Goal: Task Accomplishment & Management: Manage account settings

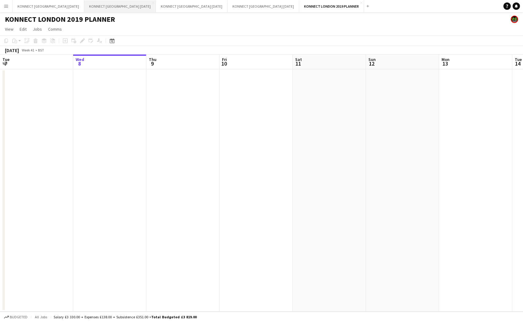
click at [108, 6] on button "KONNECT [GEOGRAPHIC_DATA] [DATE] Close" at bounding box center [120, 6] width 72 height 12
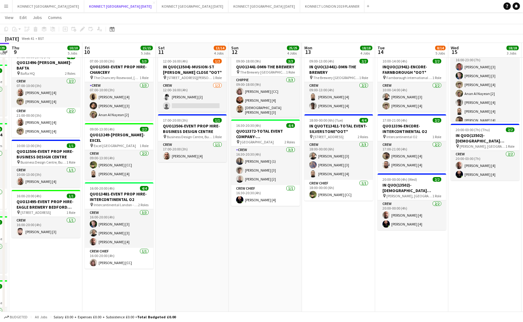
scroll to position [0, 288]
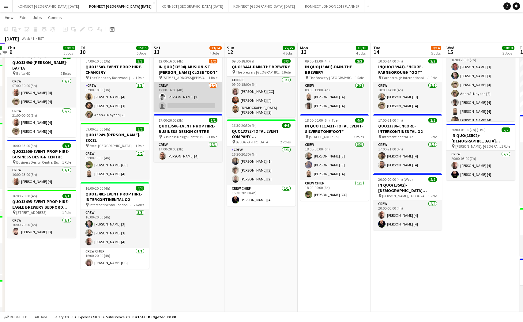
click at [197, 99] on app-card-role "Crew [DATE] 12:00-16:00 (4h) [PERSON_NAME] [2] single-neutral-actions" at bounding box center [188, 97] width 69 height 30
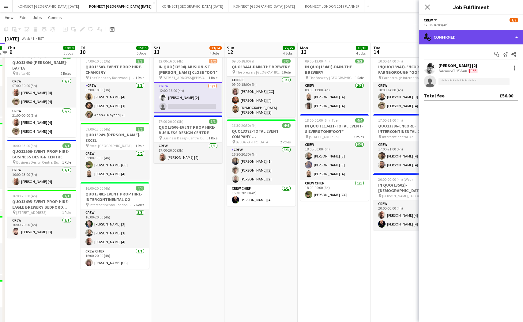
click at [450, 40] on div "single-neutral-actions-check-2 Confirmed" at bounding box center [471, 37] width 104 height 15
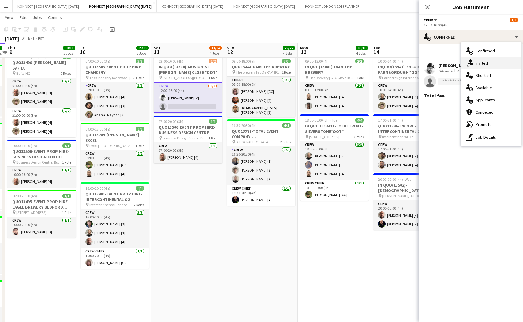
click at [480, 67] on div "single-neutral-actions-share-1 Invited" at bounding box center [491, 63] width 61 height 12
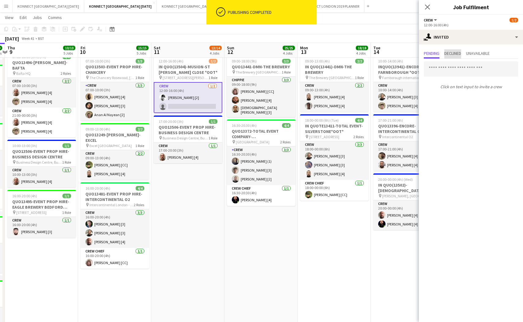
click at [453, 51] on span "Declined" at bounding box center [452, 53] width 17 height 4
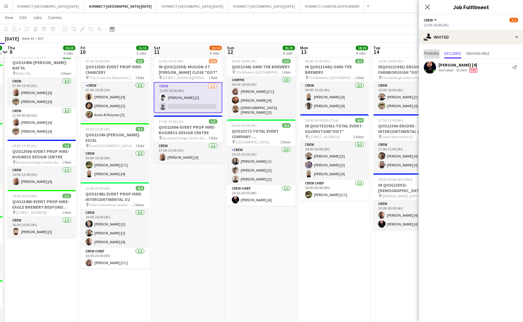
click at [432, 53] on span "Pending" at bounding box center [432, 53] width 16 height 4
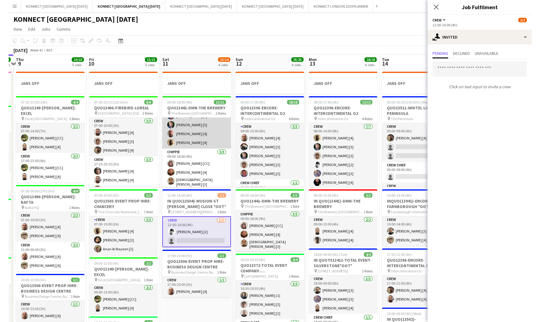
scroll to position [0, 0]
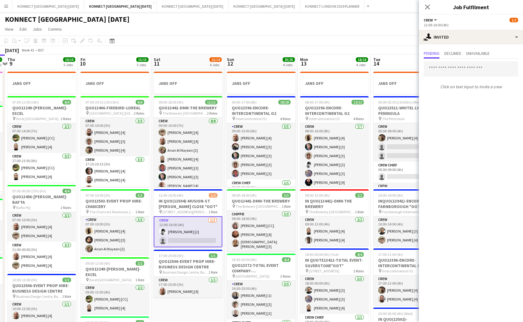
click at [191, 238] on app-card-role "Crew [DATE] 12:00-16:00 (4h) [PERSON_NAME] [2] single-neutral-actions" at bounding box center [188, 231] width 69 height 31
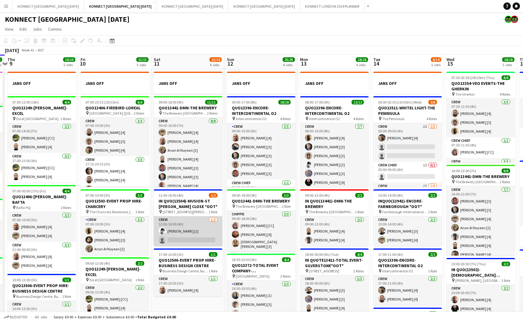
click at [183, 235] on app-card-role "Crew [DATE] 12:00-16:00 (4h) [PERSON_NAME] [2] single-neutral-actions" at bounding box center [188, 231] width 69 height 30
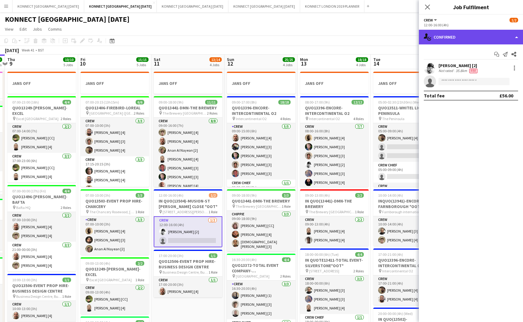
click at [447, 34] on div "single-neutral-actions-check-2 Confirmed" at bounding box center [471, 37] width 104 height 15
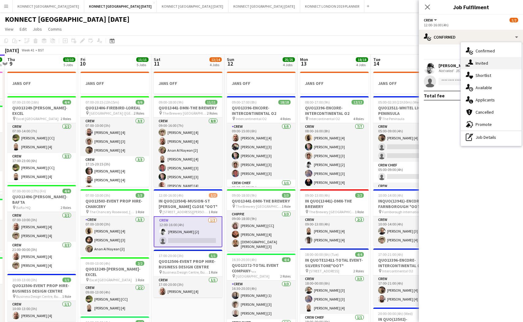
click at [484, 65] on span "Invited" at bounding box center [481, 63] width 13 height 6
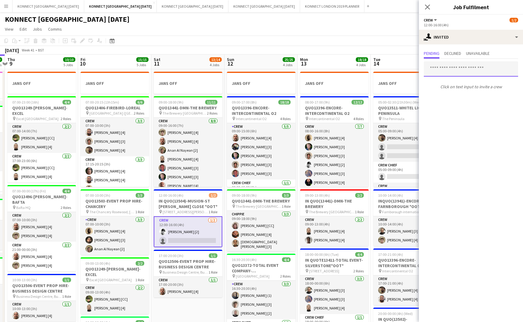
click at [475, 69] on input "text" at bounding box center [471, 68] width 94 height 15
click at [457, 70] on input "****" at bounding box center [471, 68] width 94 height 15
type input "*"
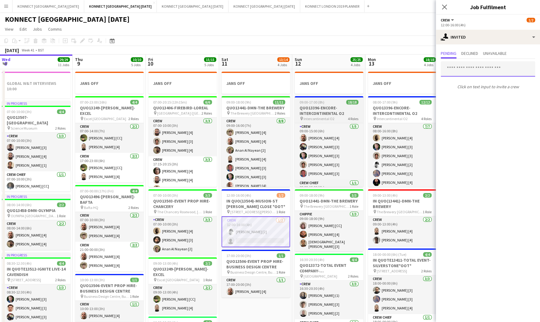
scroll to position [0, 227]
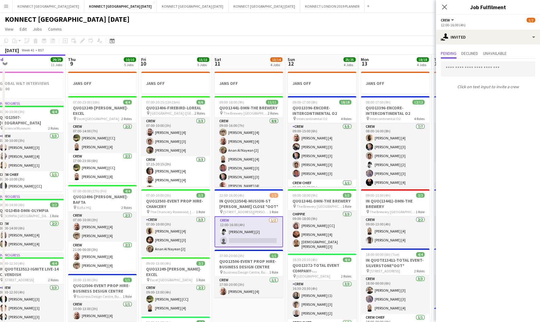
click at [6, 9] on button "Menu" at bounding box center [6, 6] width 12 height 12
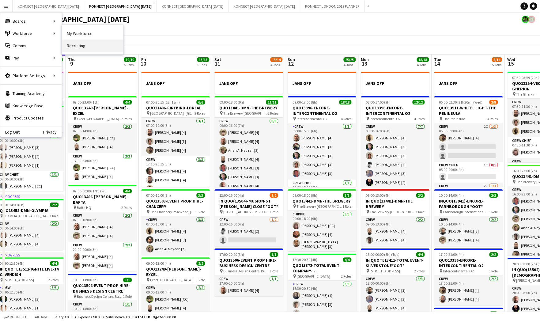
click at [90, 43] on link "Recruiting" at bounding box center [92, 45] width 61 height 12
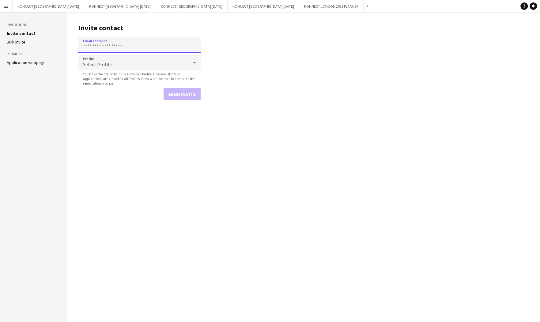
click at [123, 45] on input "Email address" at bounding box center [139, 44] width 122 height 15
paste input "**********"
type input "**********"
click at [186, 94] on button "Send invite" at bounding box center [181, 94] width 37 height 12
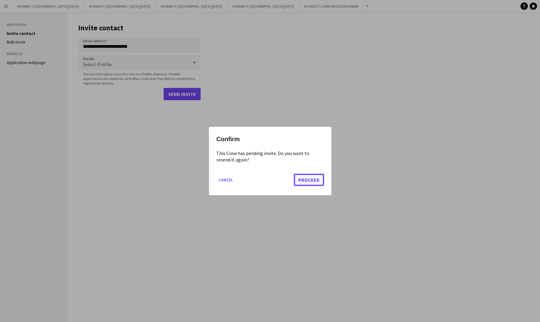
click at [309, 183] on button "Proceed" at bounding box center [309, 180] width 30 height 12
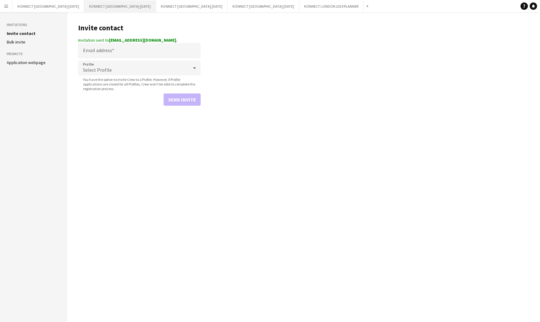
click at [124, 10] on button "KONNECT [GEOGRAPHIC_DATA] [DATE] Close" at bounding box center [120, 6] width 72 height 12
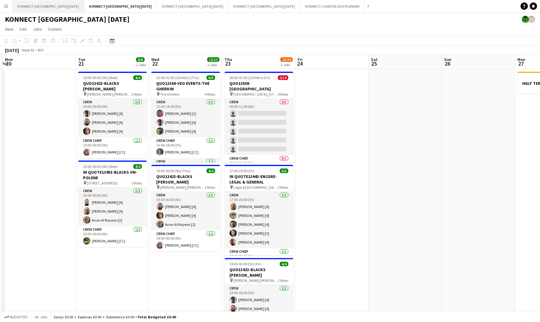
click at [65, 4] on button "KONNECT [GEOGRAPHIC_DATA] [DATE] Close" at bounding box center [49, 6] width 72 height 12
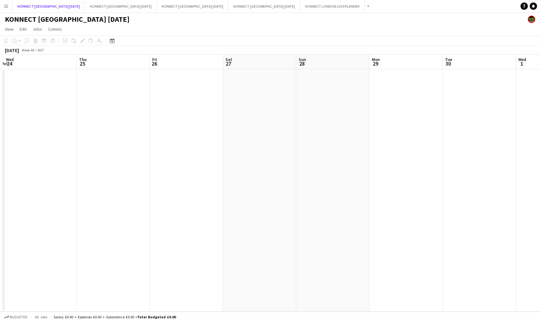
scroll to position [0, 126]
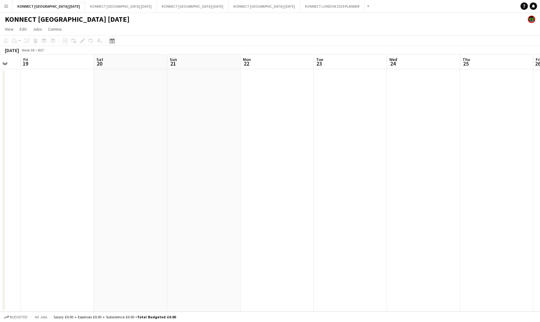
click at [112, 41] on icon "Date picker" at bounding box center [112, 40] width 5 height 5
click at [149, 61] on span "Previous month" at bounding box center [150, 62] width 12 height 12
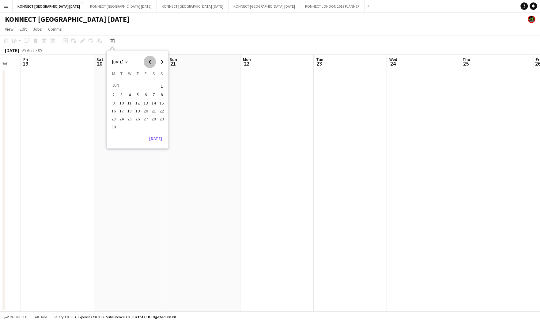
click at [149, 61] on span "Previous month" at bounding box center [150, 62] width 12 height 12
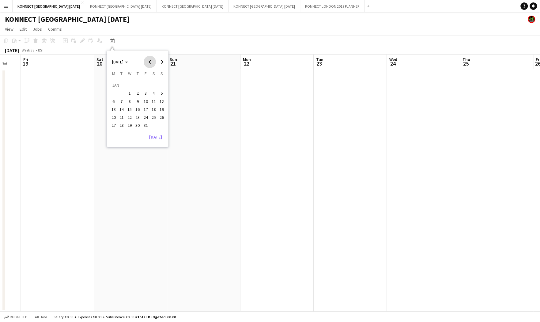
click at [149, 61] on span "Previous month" at bounding box center [150, 62] width 12 height 12
click at [158, 61] on span "Next month" at bounding box center [162, 62] width 12 height 12
click at [145, 94] on span "8" at bounding box center [145, 94] width 7 height 7
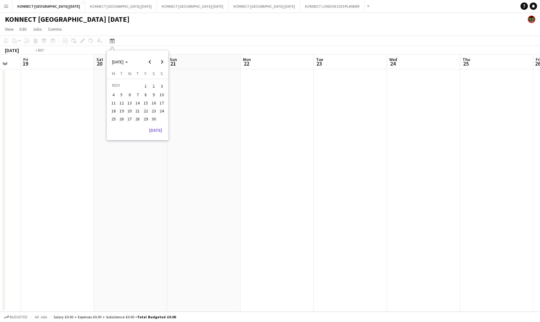
scroll to position [0, 211]
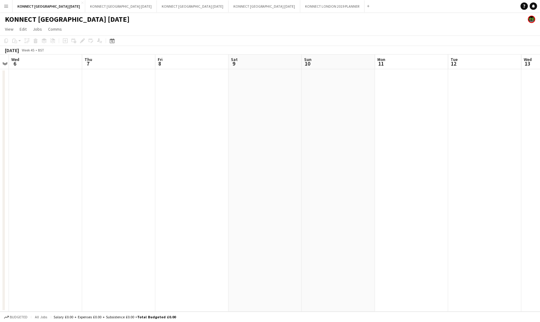
click at [9, 10] on button "Menu" at bounding box center [6, 6] width 12 height 12
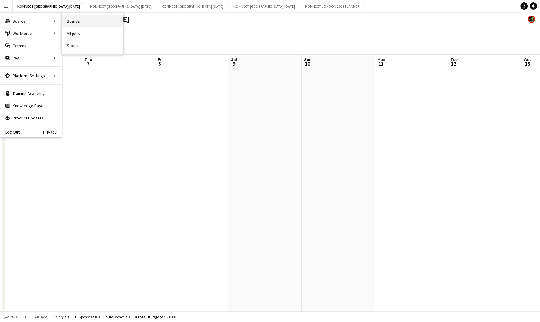
click at [69, 18] on link "Boards" at bounding box center [92, 21] width 61 height 12
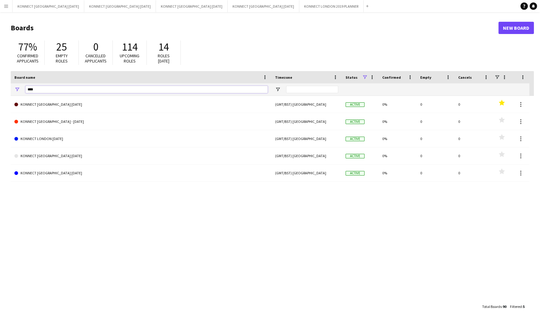
click at [60, 92] on input "****" at bounding box center [146, 89] width 242 height 7
type input "*****"
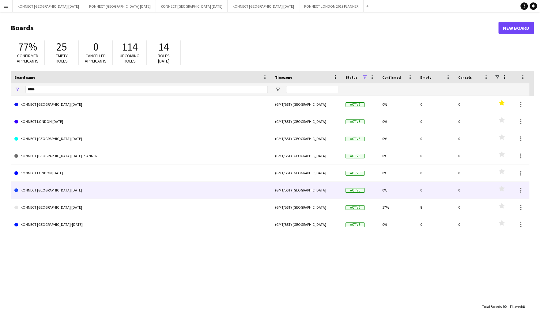
click at [80, 189] on link "KONNECT [GEOGRAPHIC_DATA] [DATE]" at bounding box center [140, 190] width 253 height 17
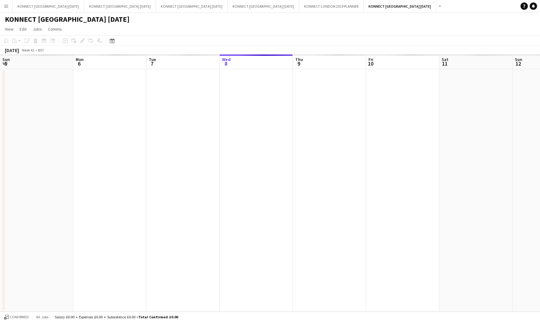
scroll to position [0, 146]
click at [111, 41] on icon at bounding box center [112, 41] width 2 height 2
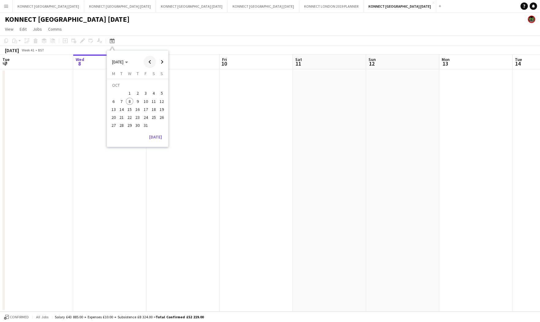
click at [150, 62] on span "Previous month" at bounding box center [150, 62] width 12 height 12
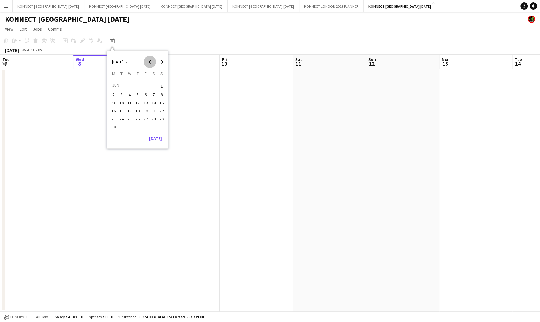
click at [150, 62] on span "Previous month" at bounding box center [150, 62] width 12 height 12
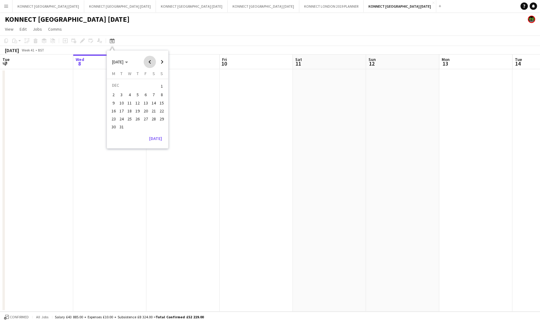
click at [150, 62] on span "Previous month" at bounding box center [150, 62] width 12 height 12
click at [146, 92] on span "8" at bounding box center [145, 94] width 7 height 7
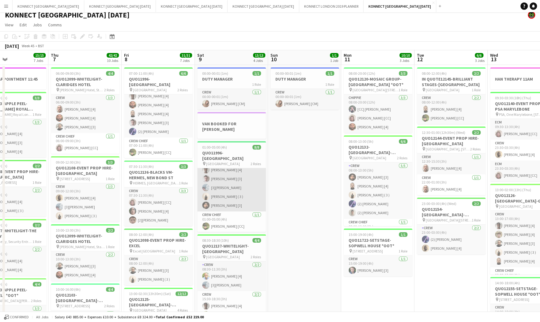
scroll to position [0, 0]
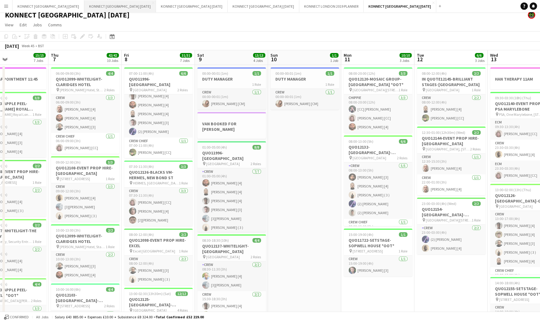
click at [114, 9] on button "KONNECT [GEOGRAPHIC_DATA] [DATE] Close" at bounding box center [120, 6] width 72 height 12
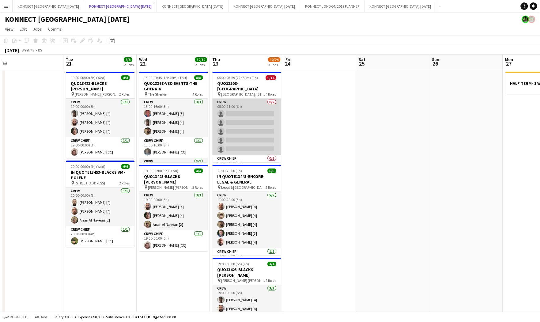
scroll to position [48, 0]
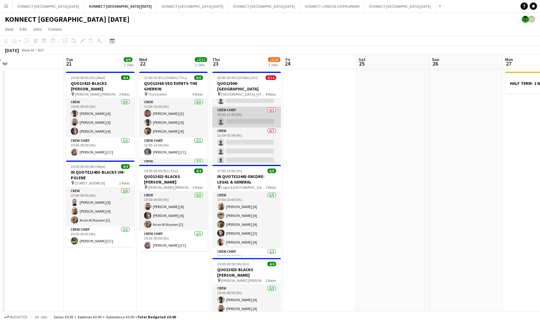
click at [252, 113] on app-card-role "Crew Chief 0/1 05:00-11:00 (6h) single-neutral-actions" at bounding box center [246, 117] width 69 height 21
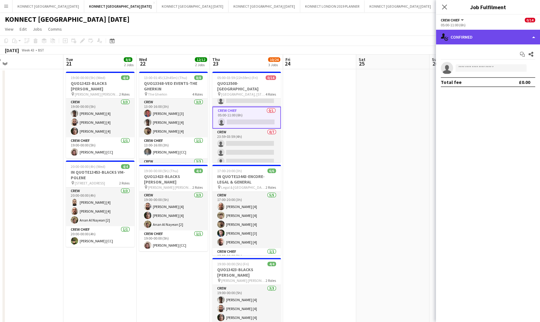
click at [488, 37] on div "single-neutral-actions-check-2 Confirmed" at bounding box center [488, 37] width 104 height 15
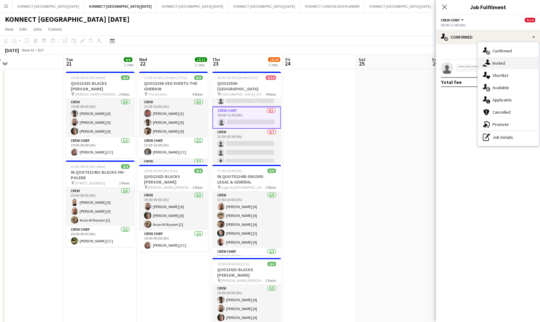
click at [503, 69] on div "single-neutral-actions-share-1 Invited" at bounding box center [508, 63] width 61 height 12
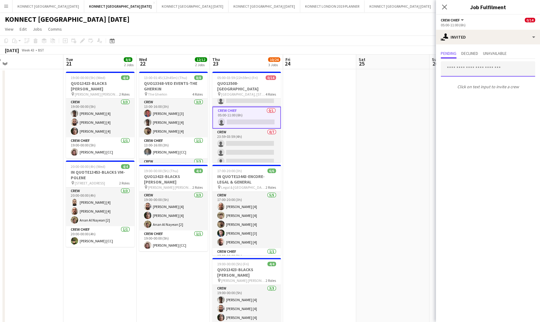
click at [491, 69] on input "text" at bounding box center [487, 68] width 94 height 15
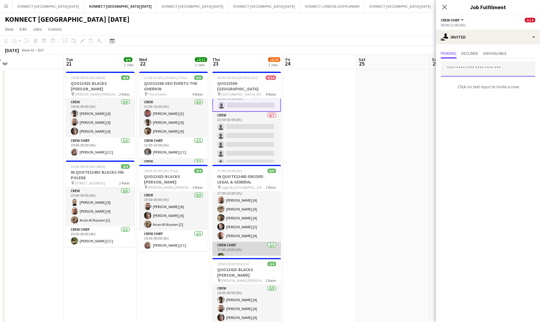
scroll to position [13, 0]
click at [468, 72] on input "*****" at bounding box center [487, 68] width 94 height 15
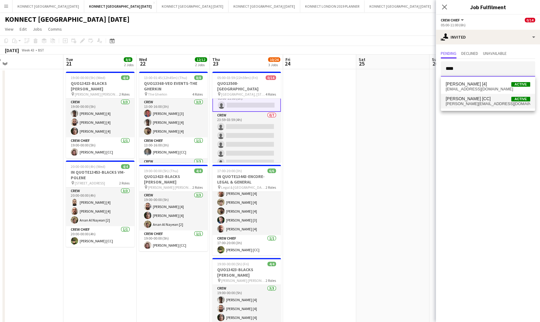
type input "****"
click at [459, 97] on span "[PERSON_NAME] [CC]" at bounding box center [467, 98] width 45 height 5
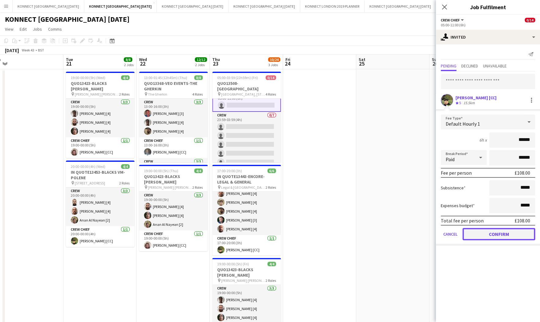
click at [473, 236] on button "Confirm" at bounding box center [498, 234] width 73 height 12
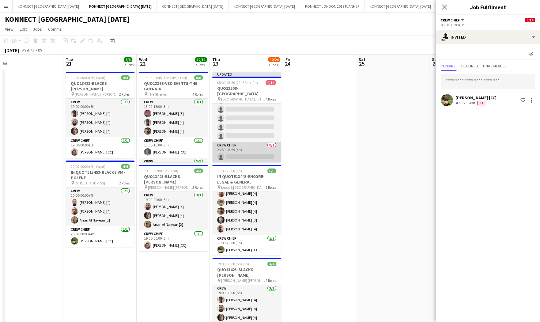
click at [247, 154] on app-card-role "Crew Chief 0/1 23:59-03:59 (4h) single-neutral-actions" at bounding box center [246, 152] width 69 height 21
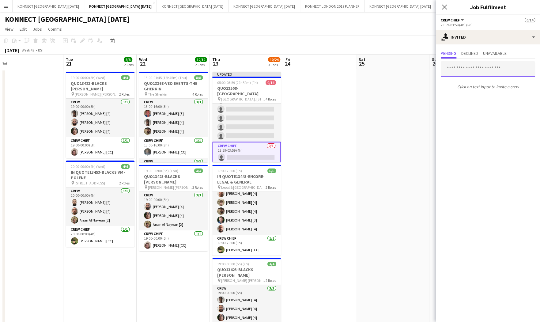
click at [463, 73] on input "text" at bounding box center [487, 68] width 94 height 15
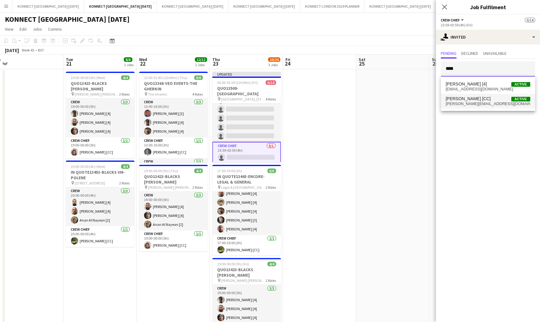
type input "****"
click at [466, 97] on span "[PERSON_NAME] [CC]" at bounding box center [467, 98] width 45 height 5
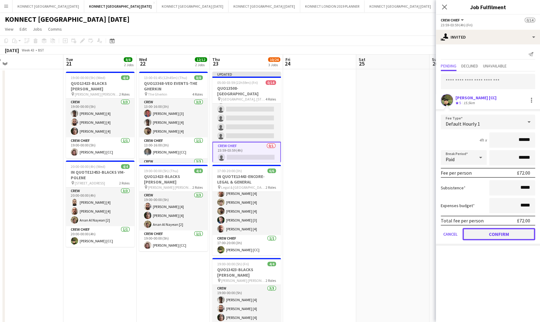
click at [477, 233] on button "Confirm" at bounding box center [498, 234] width 73 height 12
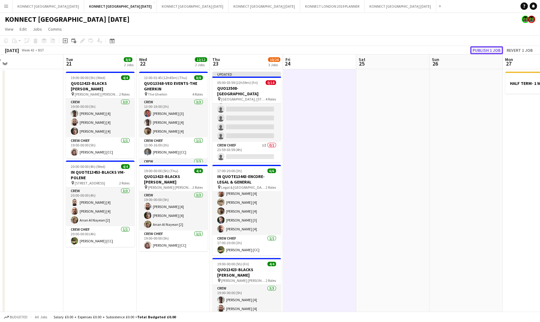
click at [477, 51] on button "Publish 1 job" at bounding box center [486, 50] width 33 height 8
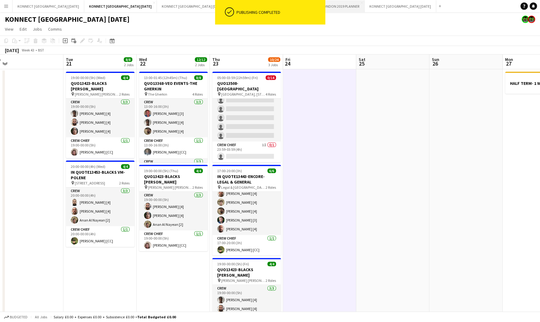
scroll to position [108, 0]
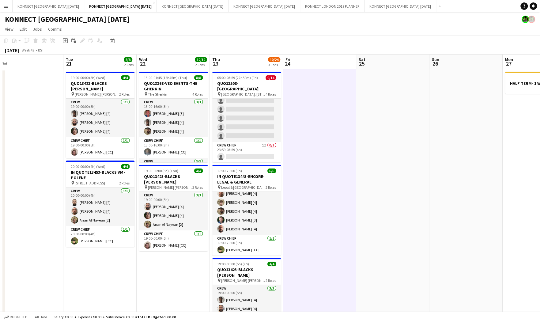
click at [7, 8] on app-icon "Menu" at bounding box center [6, 6] width 5 height 5
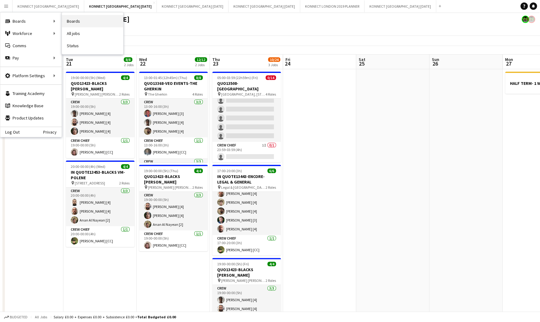
click at [78, 21] on link "Boards" at bounding box center [92, 21] width 61 height 12
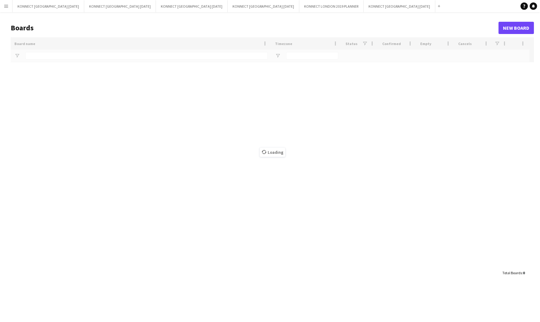
type input "*****"
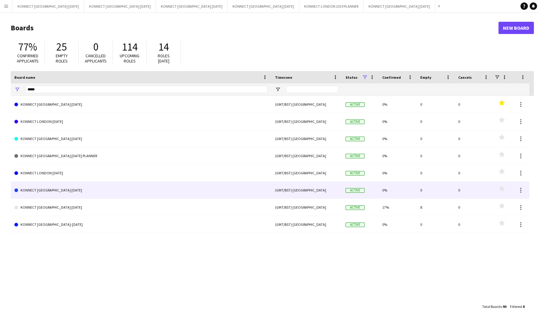
click at [82, 193] on link "KONNECT [GEOGRAPHIC_DATA] [DATE]" at bounding box center [140, 190] width 253 height 17
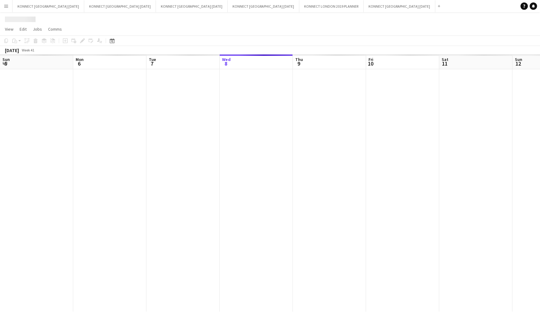
scroll to position [0, 146]
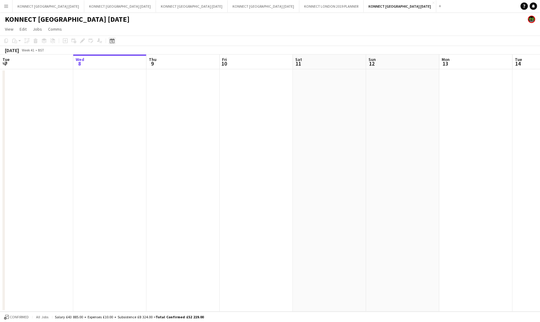
click at [115, 40] on div "Date picker" at bounding box center [111, 40] width 7 height 7
click at [150, 62] on span "Previous month" at bounding box center [150, 62] width 12 height 12
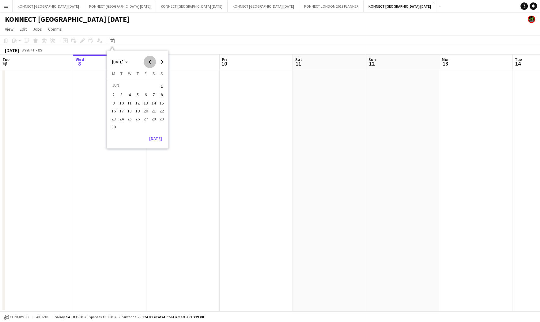
click at [150, 62] on span "Previous month" at bounding box center [150, 62] width 12 height 12
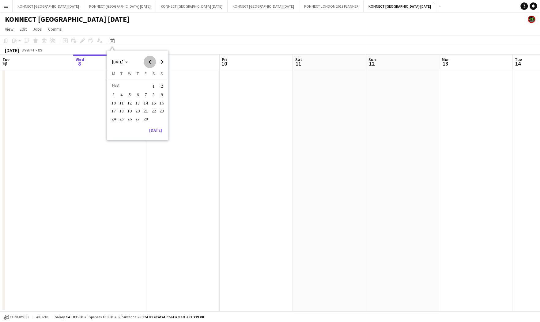
click at [150, 62] on span "Previous month" at bounding box center [150, 62] width 12 height 12
click at [148, 93] on span "8" at bounding box center [145, 94] width 7 height 7
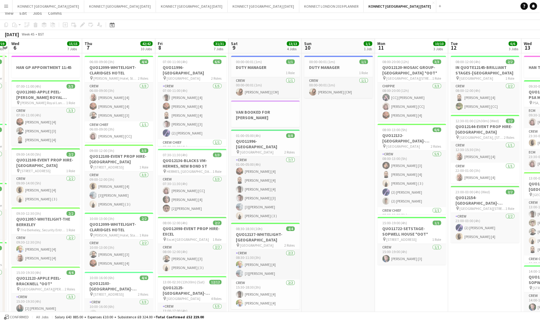
scroll to position [0, 0]
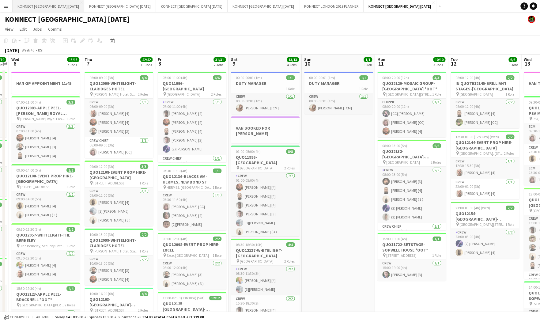
click at [60, 7] on button "KONNECT [GEOGRAPHIC_DATA] [DATE] Close" at bounding box center [49, 6] width 72 height 12
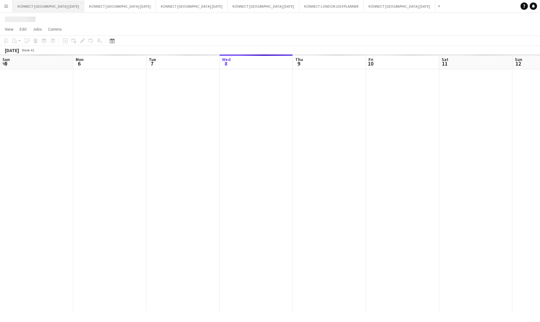
scroll to position [0, 146]
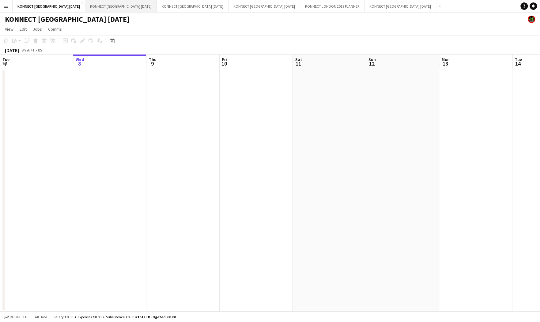
click at [109, 6] on button "KONNECT [GEOGRAPHIC_DATA] [DATE] Close" at bounding box center [121, 6] width 72 height 12
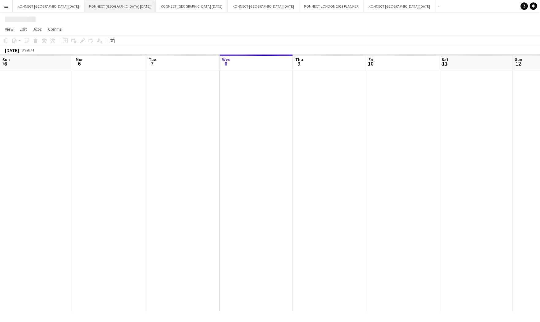
scroll to position [0, 146]
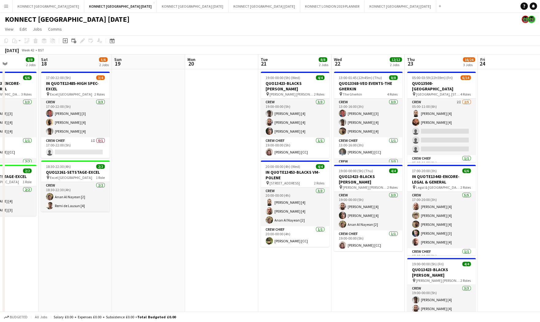
scroll to position [0, 255]
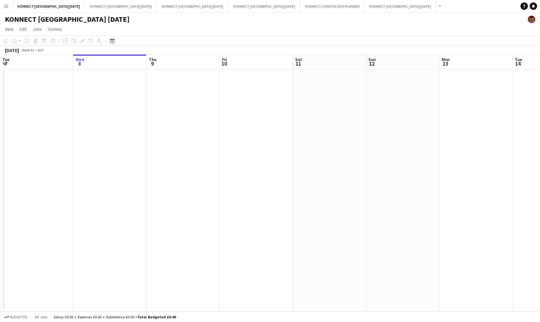
scroll to position [0, 126]
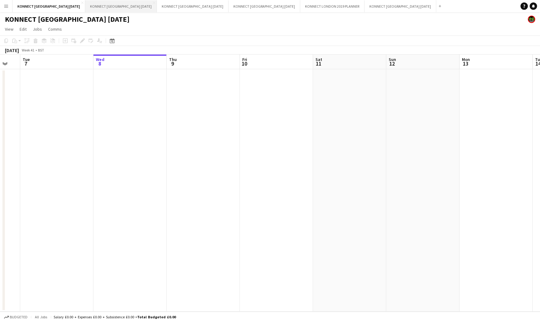
click at [117, 5] on button "KONNECT [GEOGRAPHIC_DATA] [DATE] Close" at bounding box center [121, 6] width 72 height 12
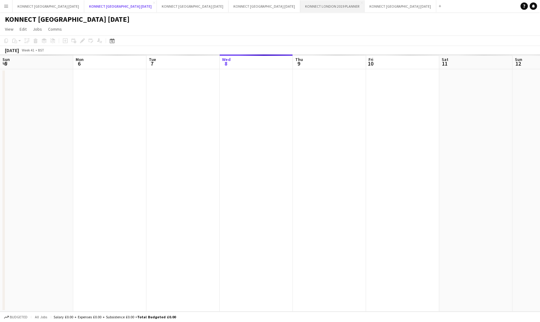
scroll to position [0, 146]
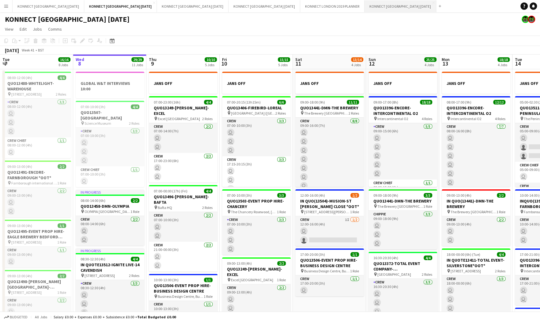
click at [364, 8] on button "KONNECT [GEOGRAPHIC_DATA] [DATE] Close" at bounding box center [400, 6] width 72 height 12
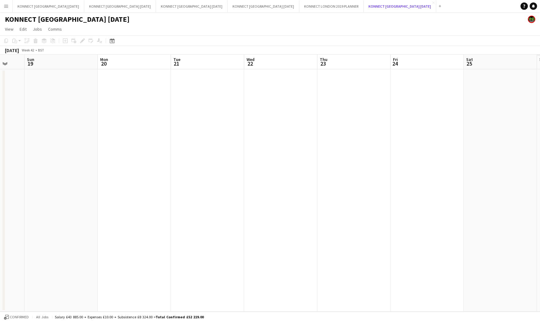
scroll to position [0, 186]
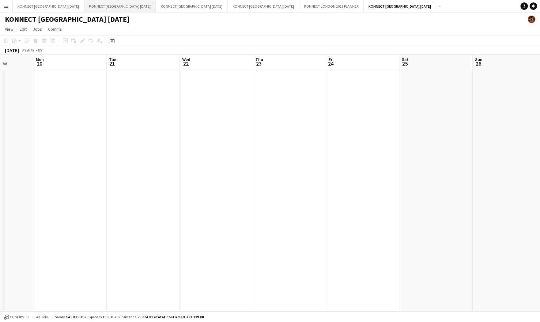
click at [117, 2] on button "KONNECT [GEOGRAPHIC_DATA] [DATE] Close" at bounding box center [120, 6] width 72 height 12
